Goal: Transaction & Acquisition: Obtain resource

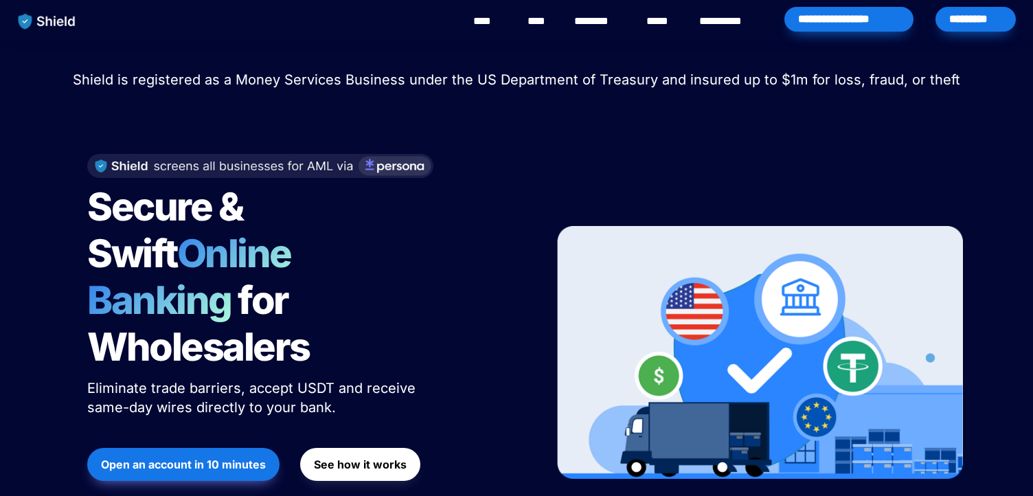
click at [968, 21] on div "*********" at bounding box center [975, 19] width 80 height 25
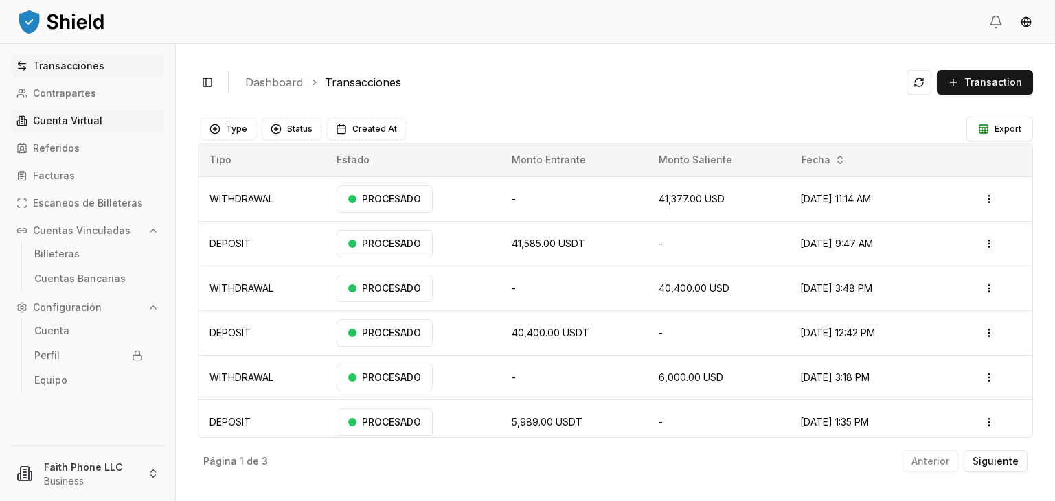
click at [79, 119] on p "Cuenta Virtual" at bounding box center [67, 121] width 69 height 10
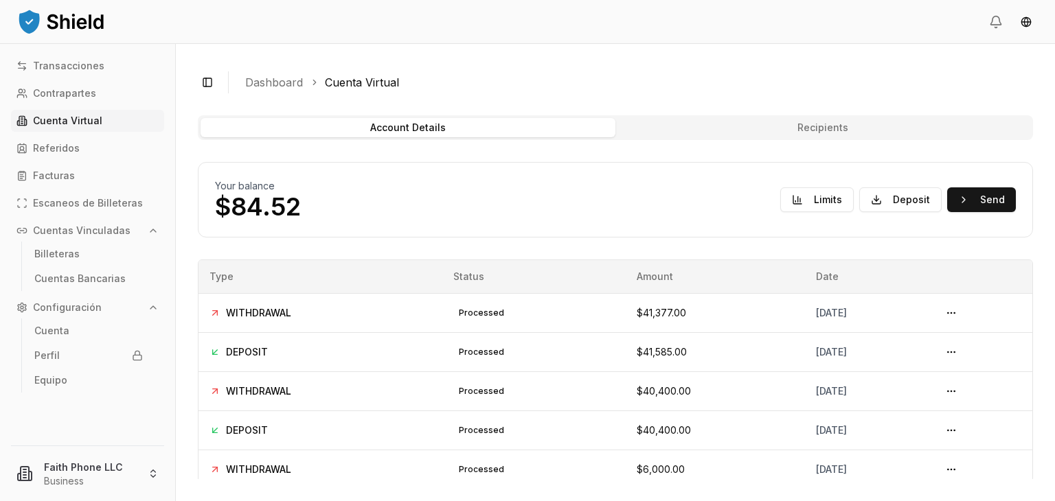
click at [88, 127] on link "Cuenta Virtual" at bounding box center [87, 121] width 153 height 22
click at [892, 198] on button "Deposit" at bounding box center [900, 199] width 82 height 25
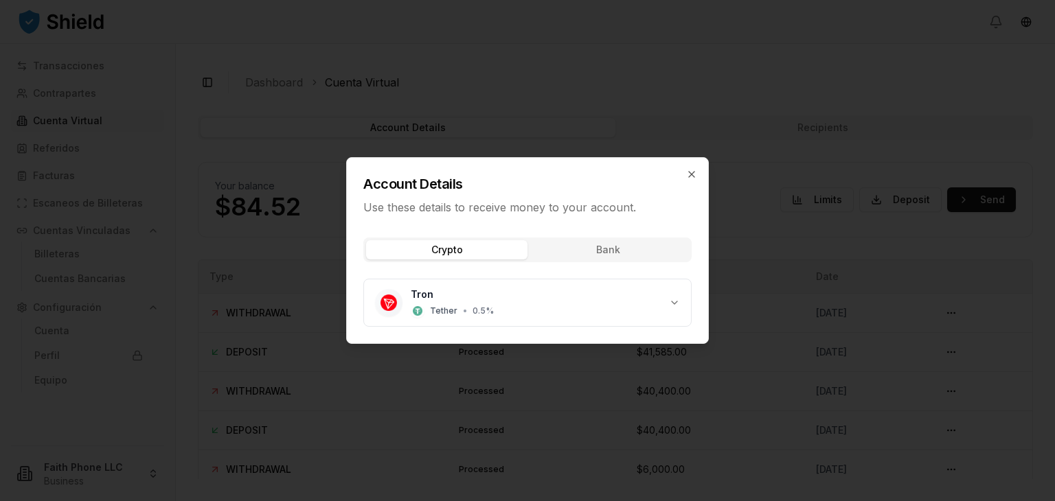
click at [483, 249] on button "Crypto" at bounding box center [446, 249] width 161 height 19
click at [665, 301] on div "Tron Tether • 0.5 %" at bounding box center [540, 303] width 258 height 30
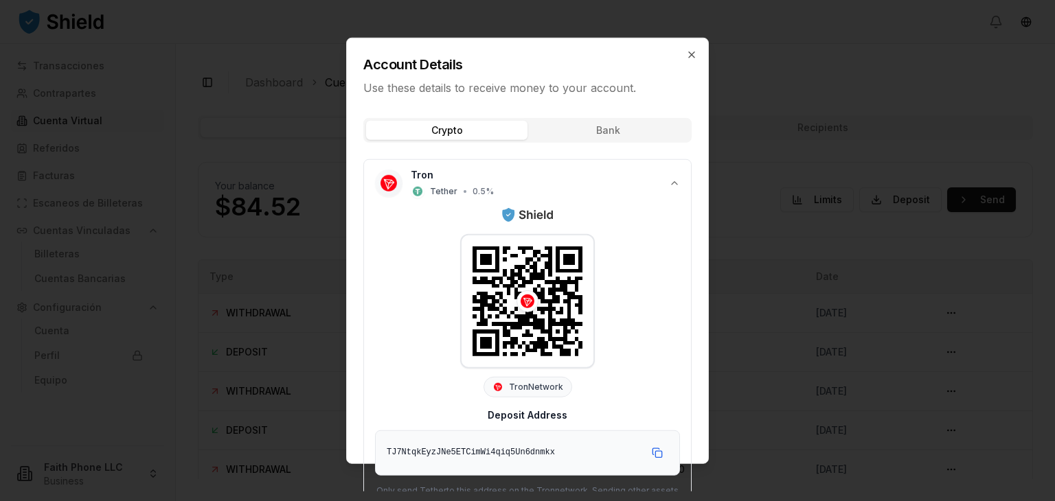
scroll to position [30, 0]
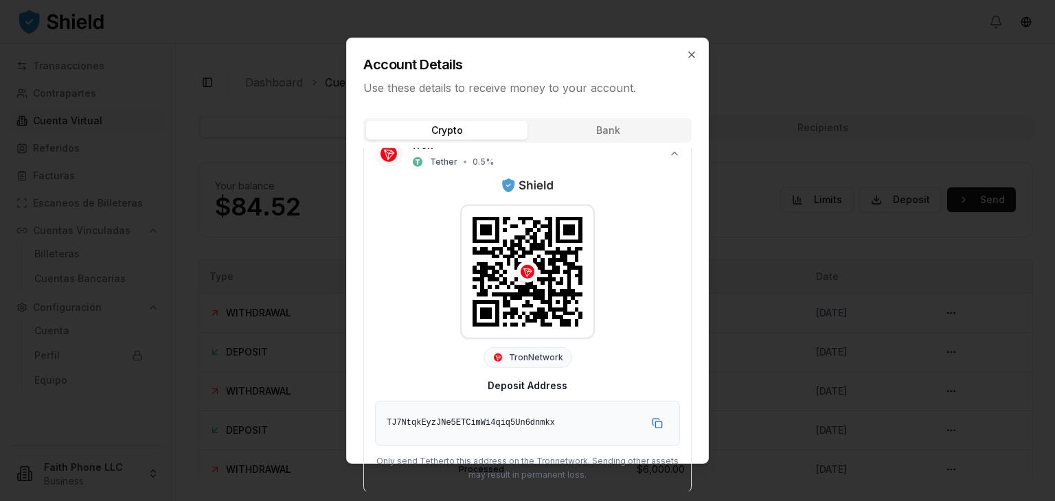
click at [695, 380] on div "Crypto Bank Tron Tether • 0.5 % Tron Network Deposit Address TJ7NtqkEyzJNe5ETCi…" at bounding box center [527, 307] width 361 height 401
click at [650, 420] on button "Copy to clipboard" at bounding box center [657, 424] width 22 height 22
click at [689, 56] on icon "button" at bounding box center [691, 54] width 5 height 5
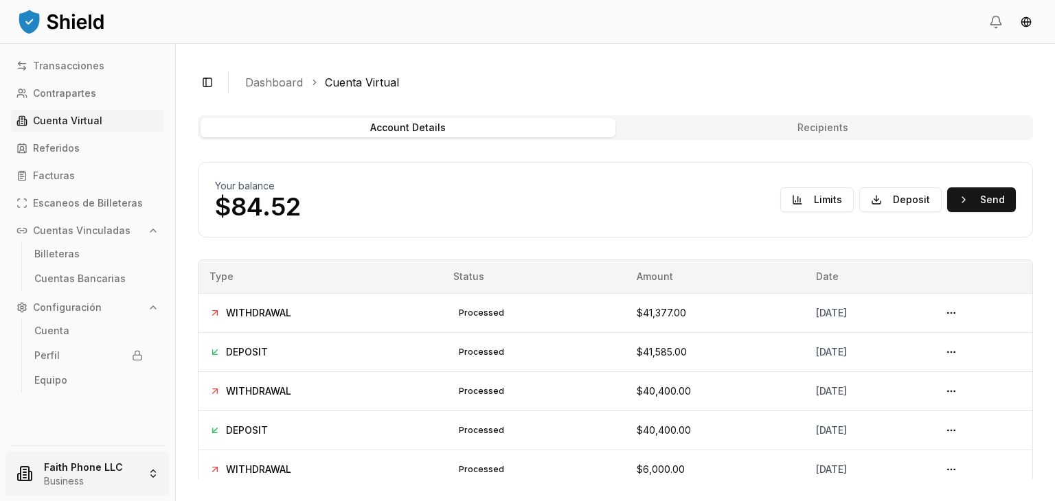
click at [87, 472] on html "Transacciones Contrapartes Cuenta Virtual Referidos Facturas Escaneos de Billet…" at bounding box center [527, 250] width 1055 height 501
click at [68, 440] on link "Cerrar sesión" at bounding box center [87, 435] width 146 height 14
